Goal: Find specific page/section: Find specific page/section

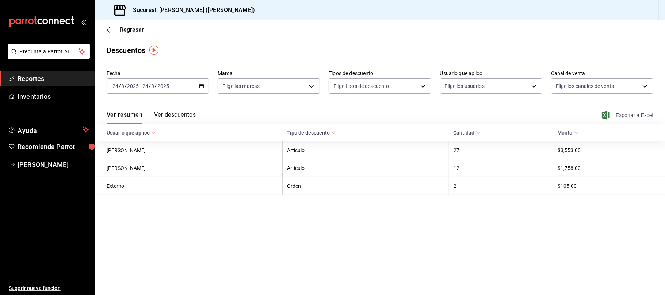
click at [630, 119] on span "Exportar a Excel" at bounding box center [628, 115] width 50 height 9
click at [133, 30] on span "Regresar" at bounding box center [132, 29] width 24 height 7
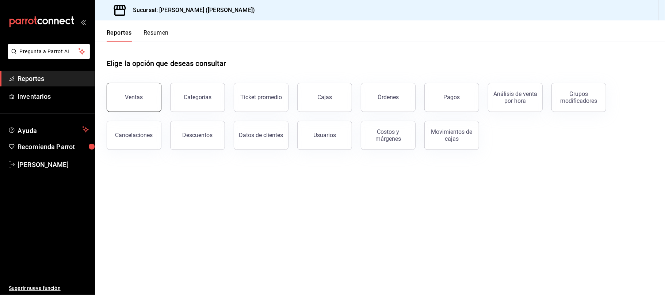
click at [115, 104] on button "Ventas" at bounding box center [134, 97] width 55 height 29
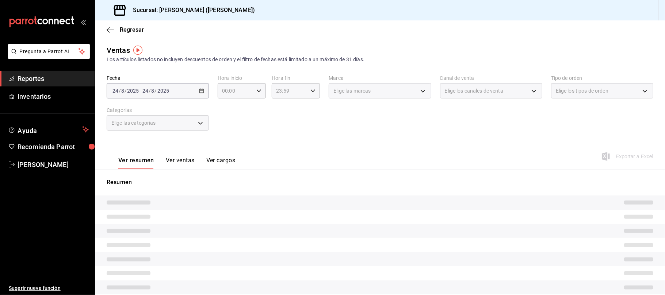
click at [190, 161] on button "Ver ventas" at bounding box center [180, 163] width 29 height 12
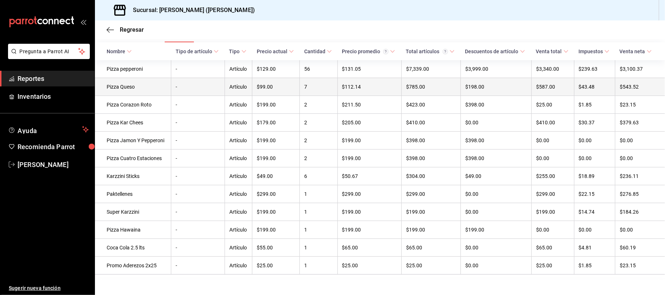
scroll to position [140, 0]
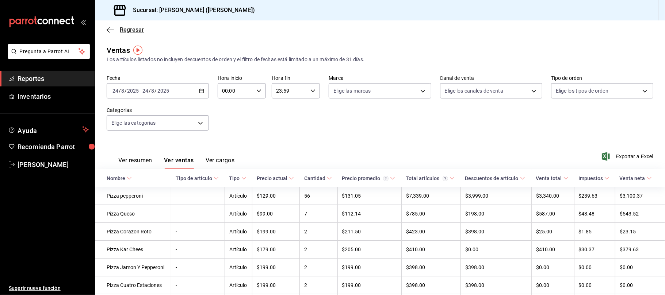
click at [131, 32] on span "Regresar" at bounding box center [132, 29] width 24 height 7
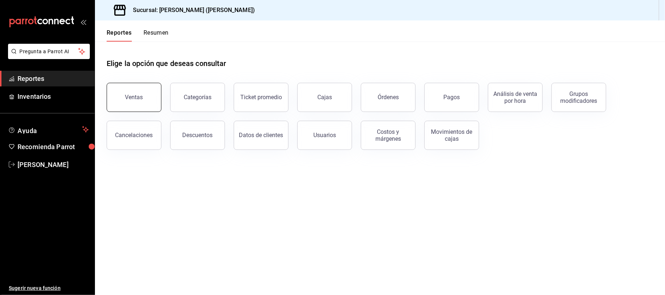
click at [139, 94] on div "Ventas" at bounding box center [134, 97] width 18 height 7
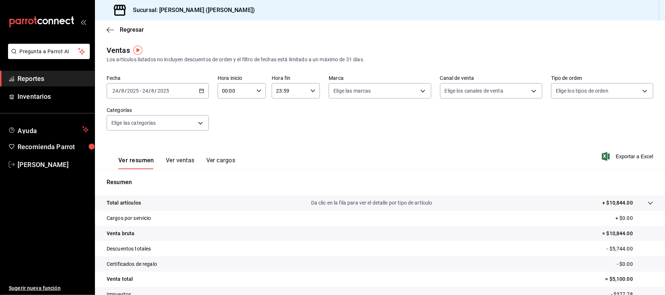
click at [129, 33] on div "Regresar" at bounding box center [380, 29] width 570 height 19
click at [131, 29] on span "Regresar" at bounding box center [132, 29] width 24 height 7
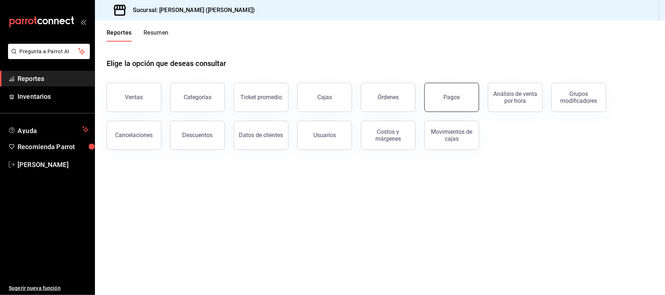
click at [464, 92] on button "Pagos" at bounding box center [451, 97] width 55 height 29
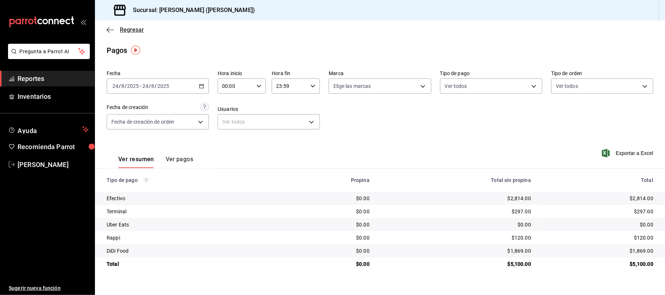
click at [114, 32] on span "Regresar" at bounding box center [125, 29] width 37 height 7
